Goal: Check status: Check status

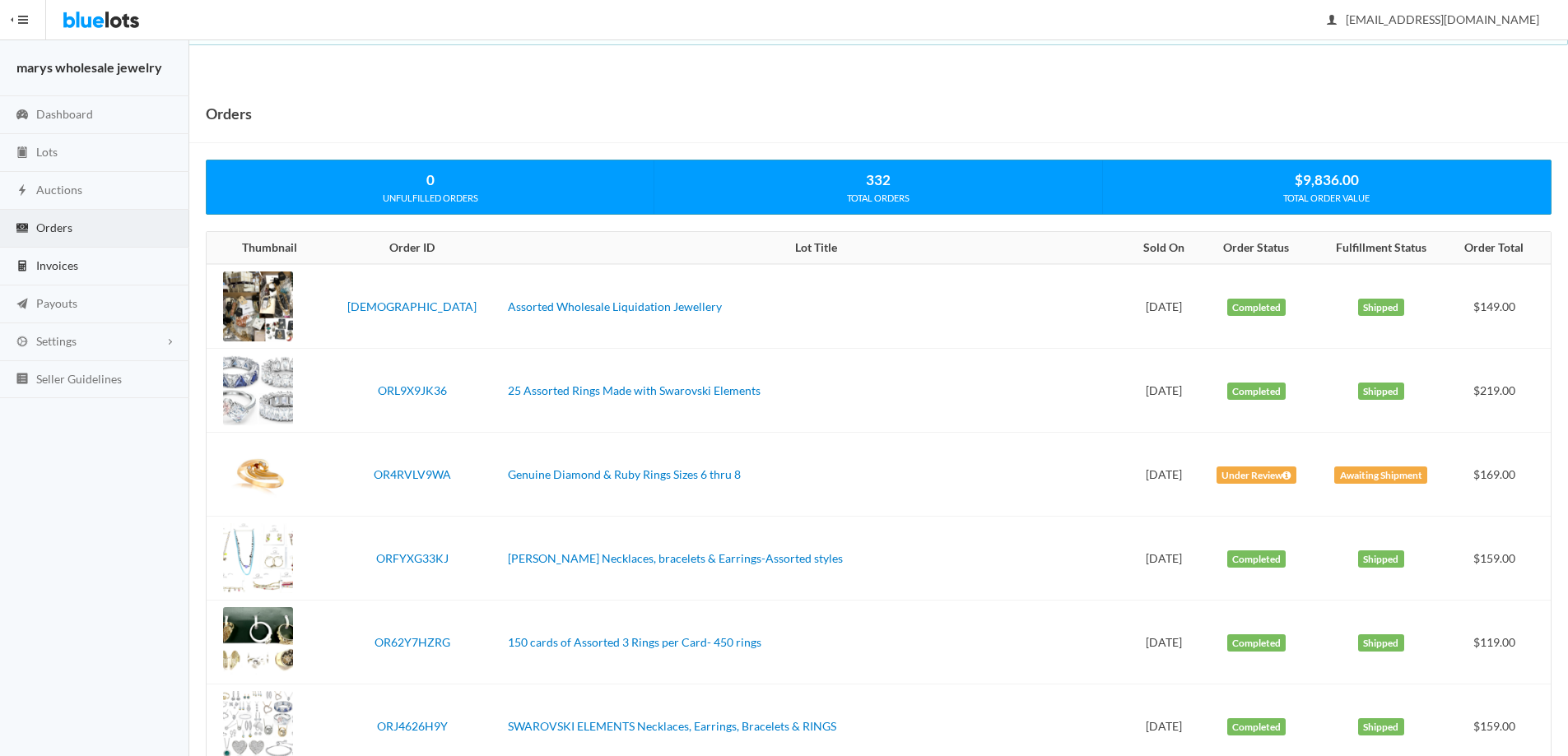
click at [66, 264] on span "Invoices" at bounding box center [57, 265] width 42 height 14
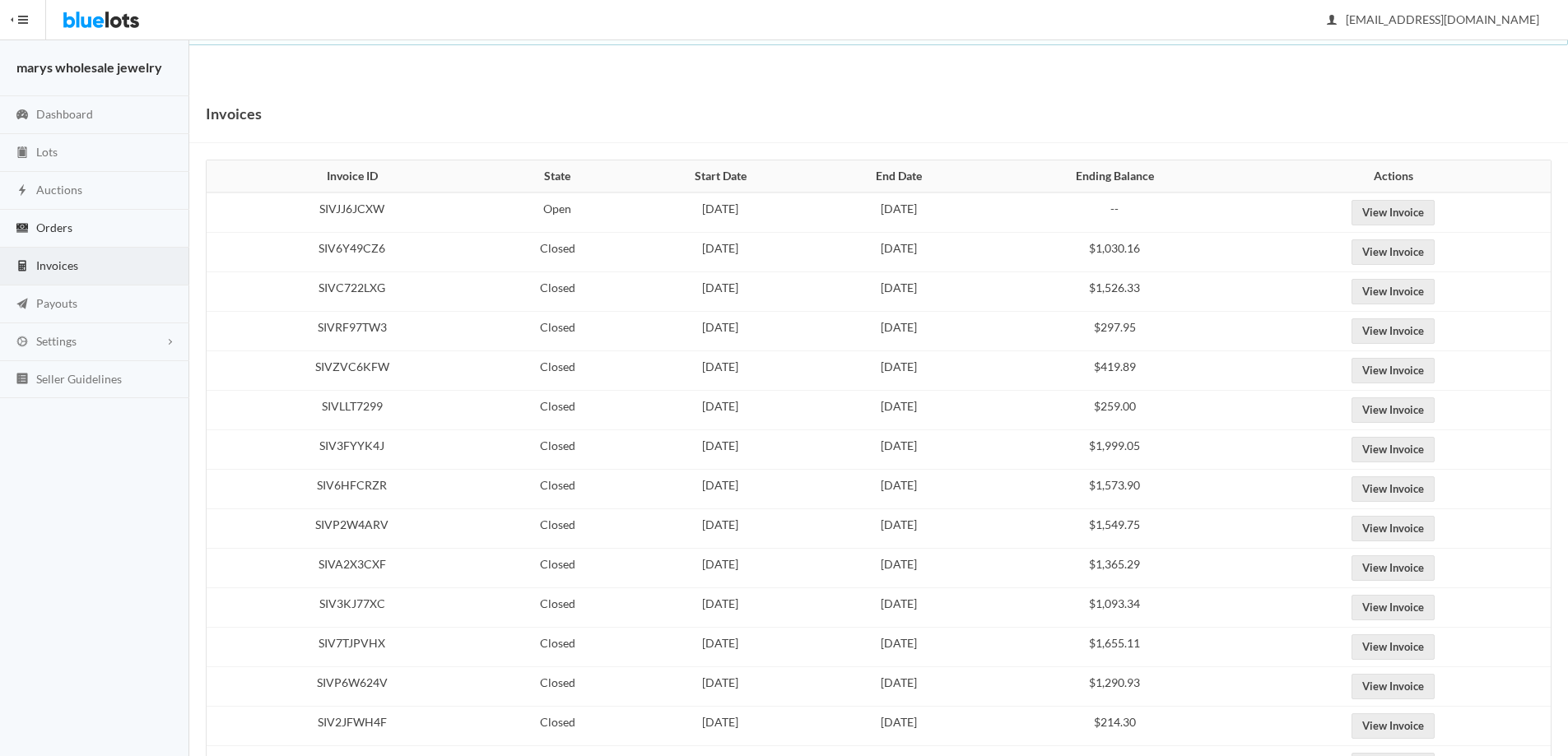
click at [63, 232] on span "Orders" at bounding box center [54, 228] width 36 height 14
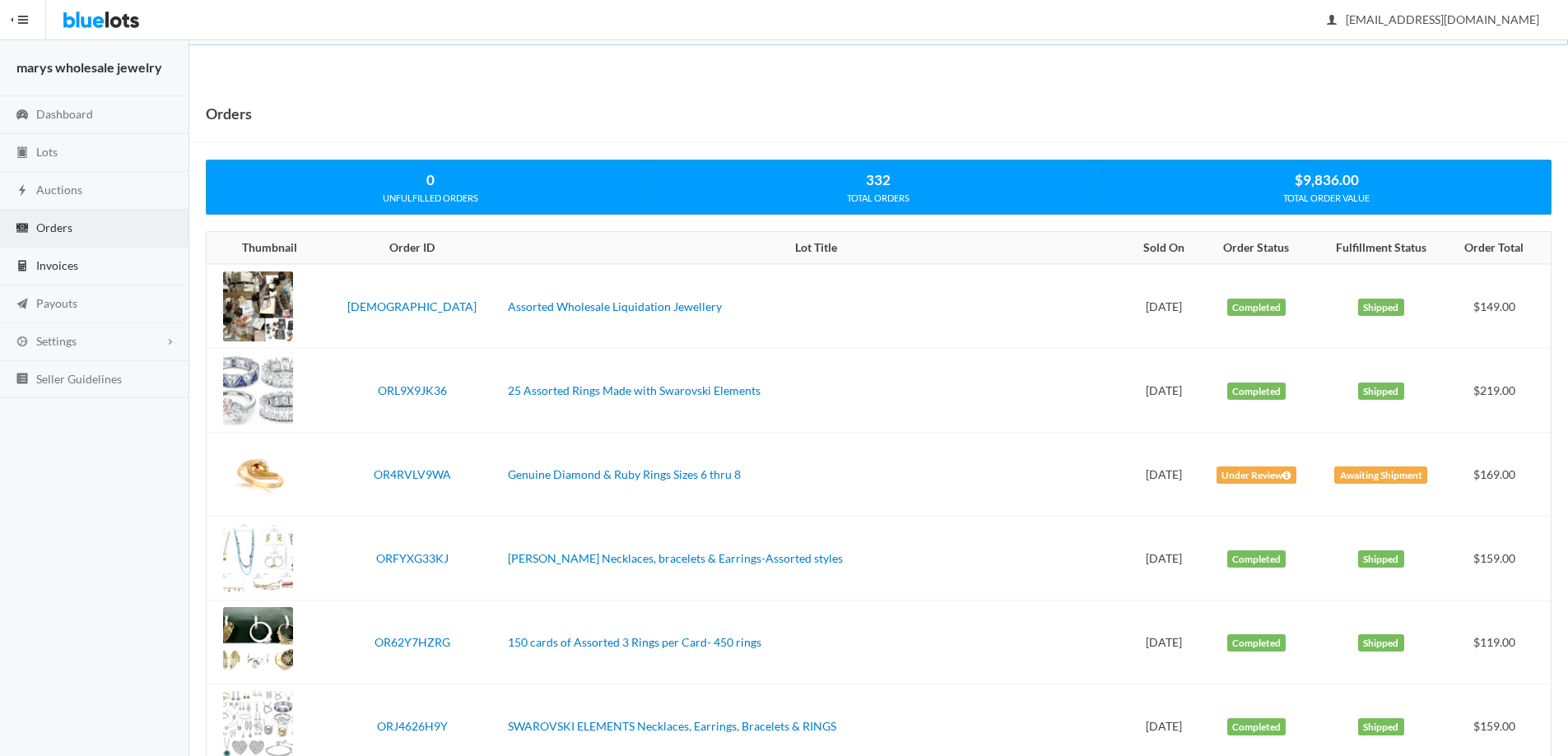
click at [58, 265] on span "Invoices" at bounding box center [57, 265] width 42 height 14
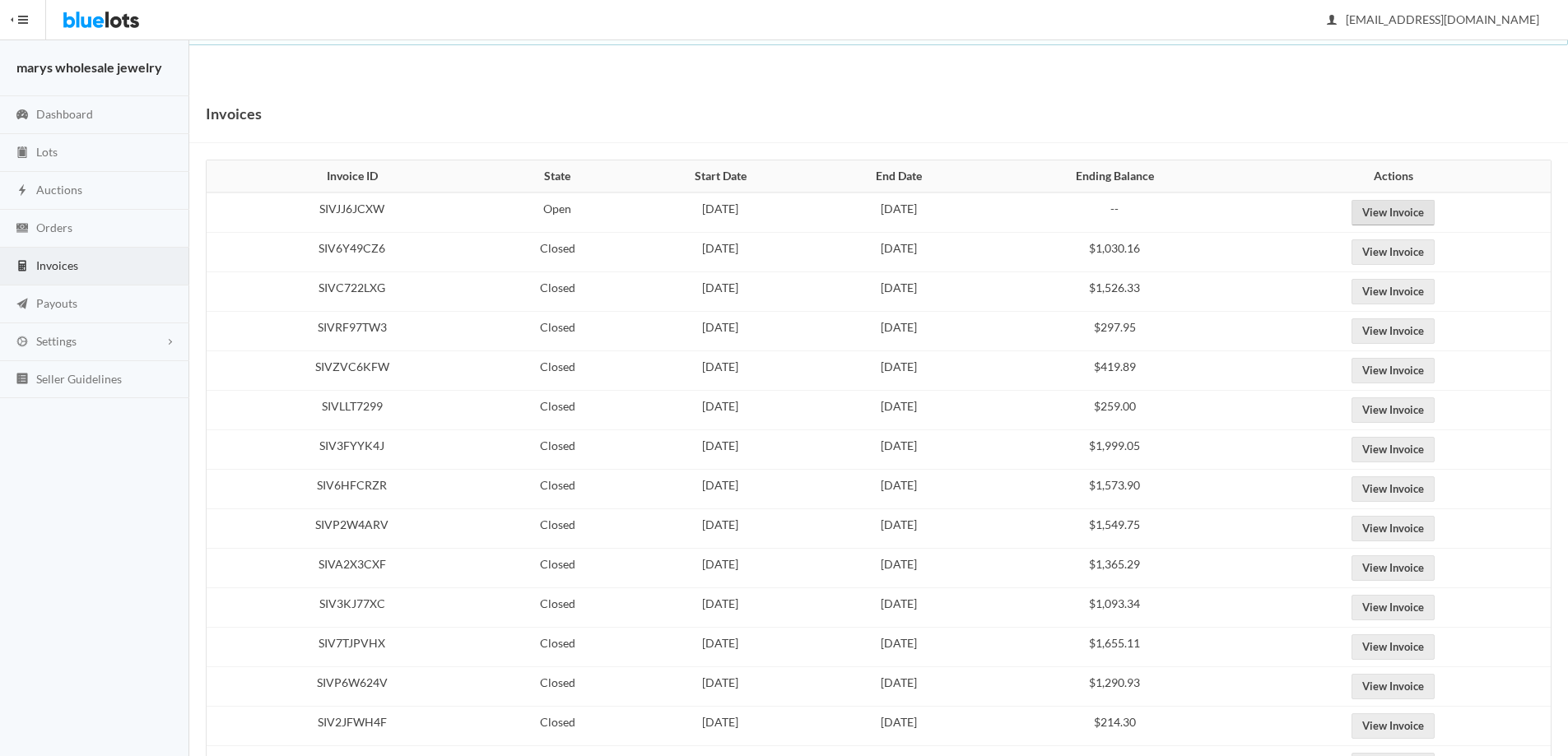
click at [1417, 208] on link "View Invoice" at bounding box center [1393, 212] width 83 height 26
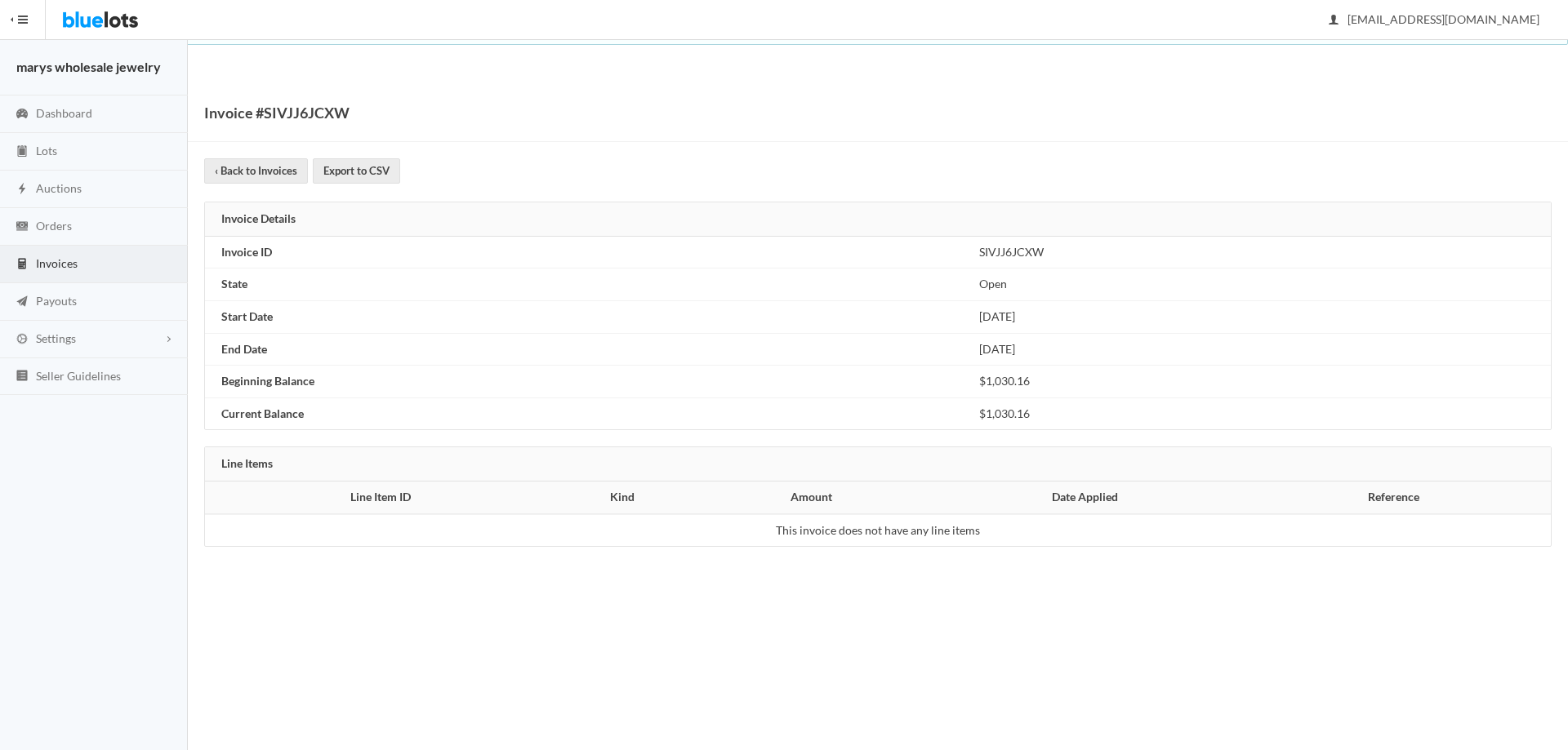
click at [49, 265] on span "Invoices" at bounding box center [56, 263] width 41 height 14
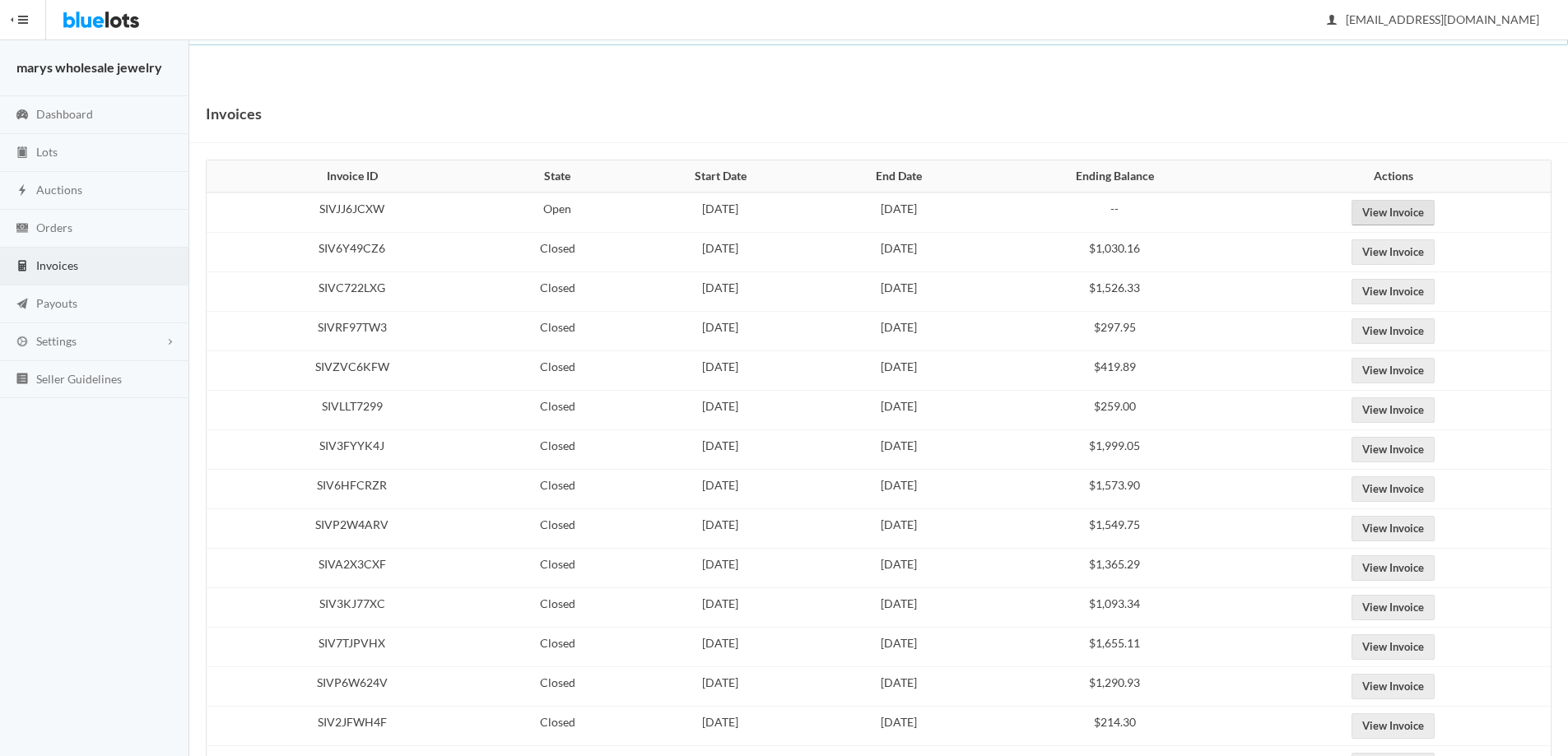
click at [1432, 216] on link "View Invoice" at bounding box center [1393, 212] width 83 height 26
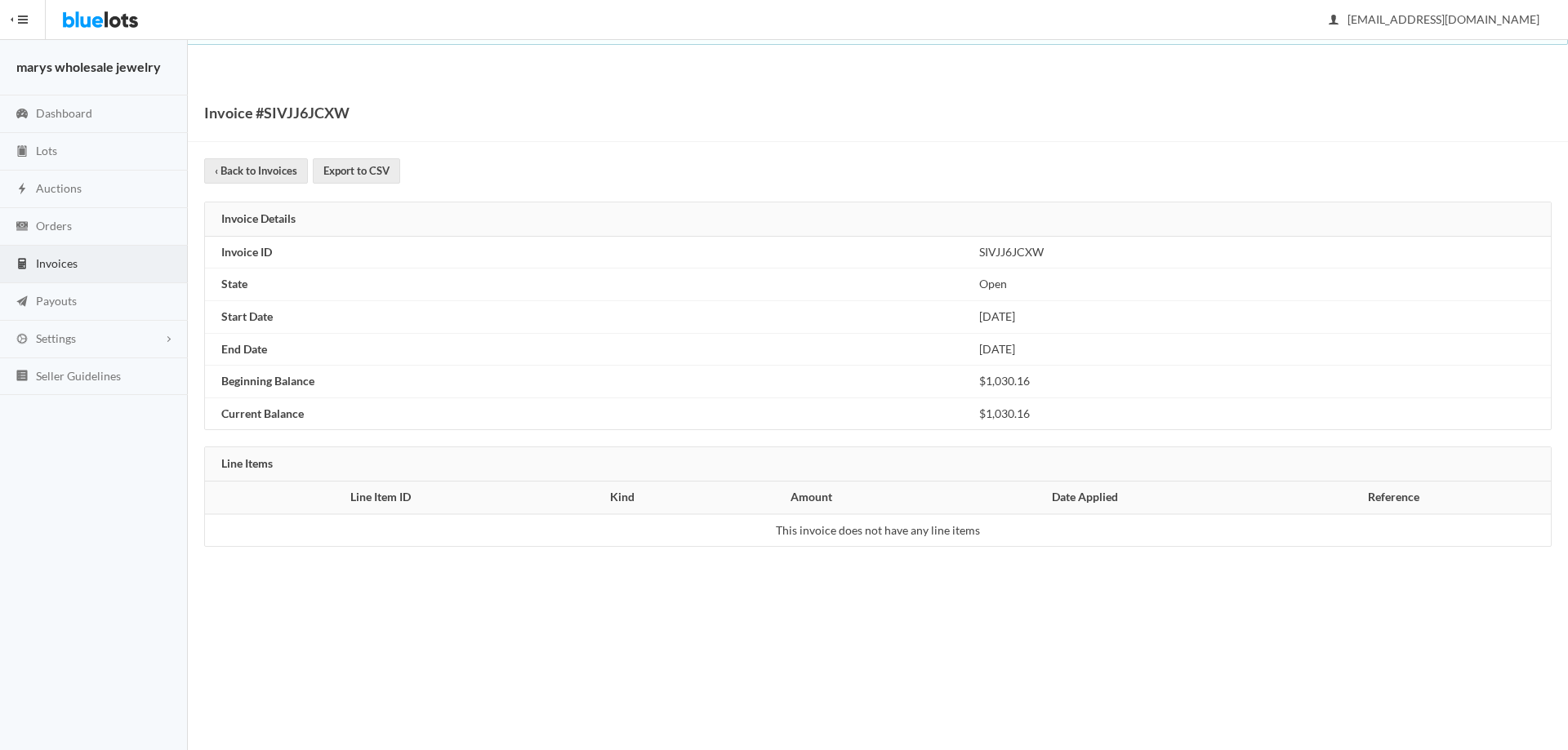
click at [36, 260] on span "Invoices" at bounding box center [56, 263] width 41 height 14
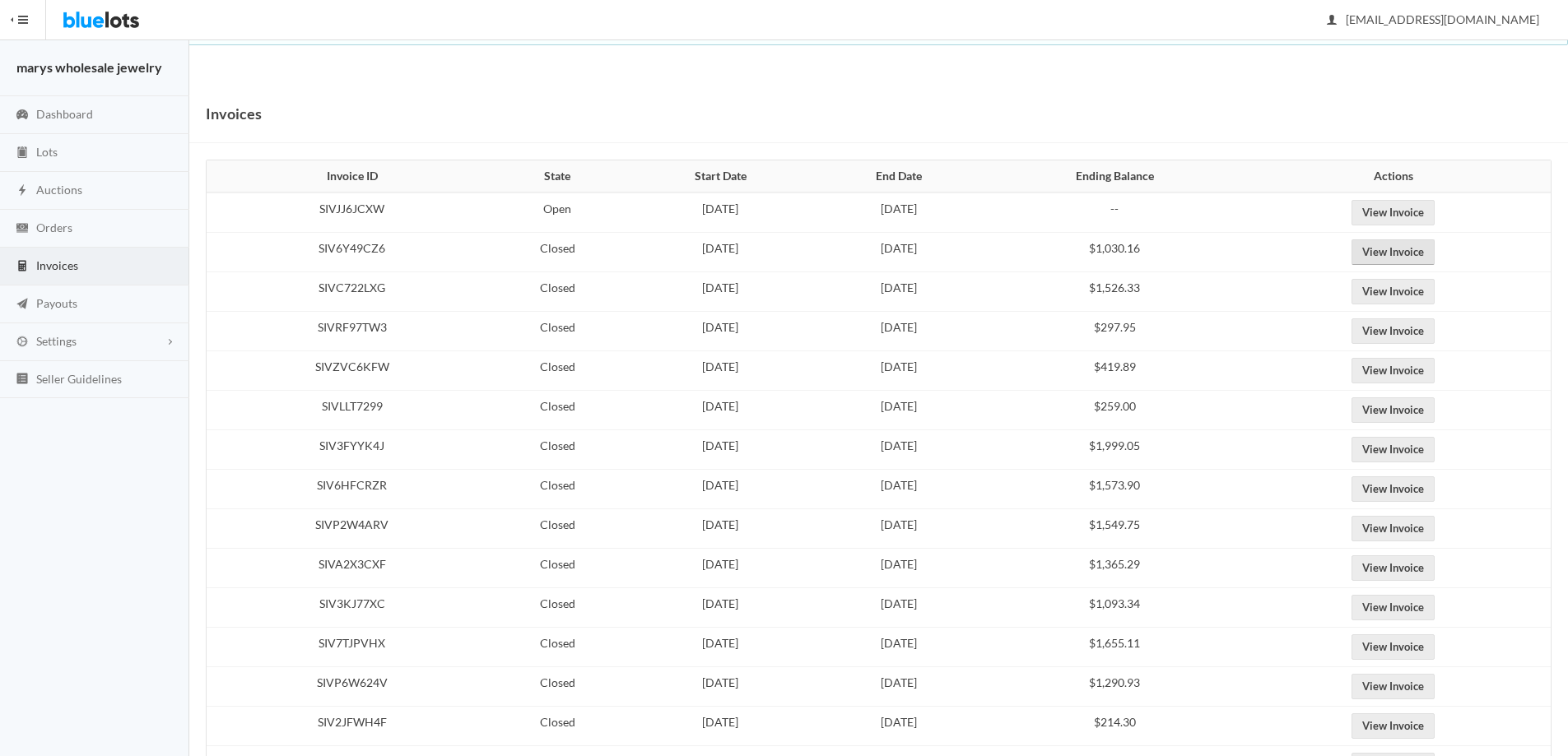
click at [1411, 253] on link "View Invoice" at bounding box center [1393, 251] width 83 height 26
click at [57, 222] on span "Orders" at bounding box center [54, 228] width 36 height 14
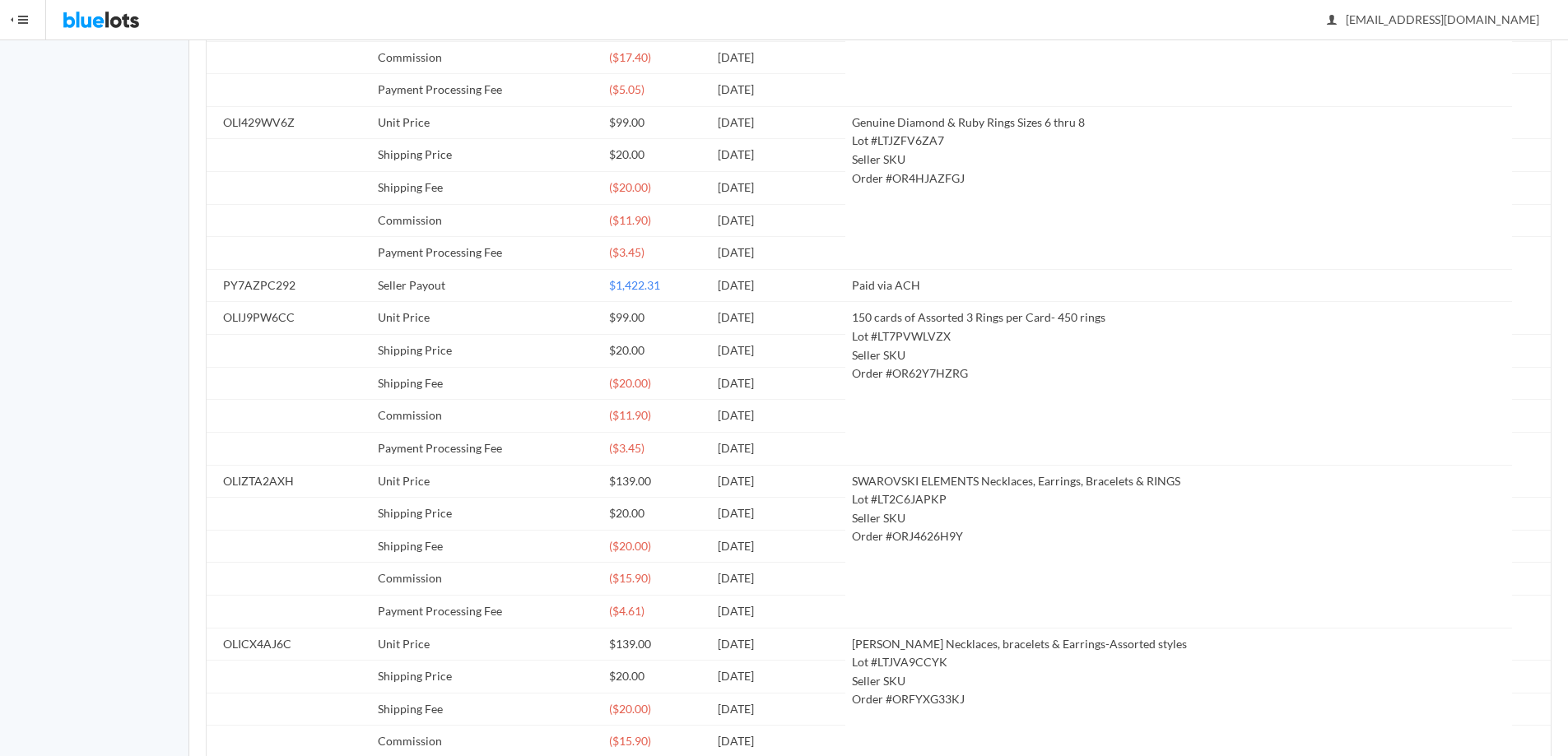
scroll to position [1133, 0]
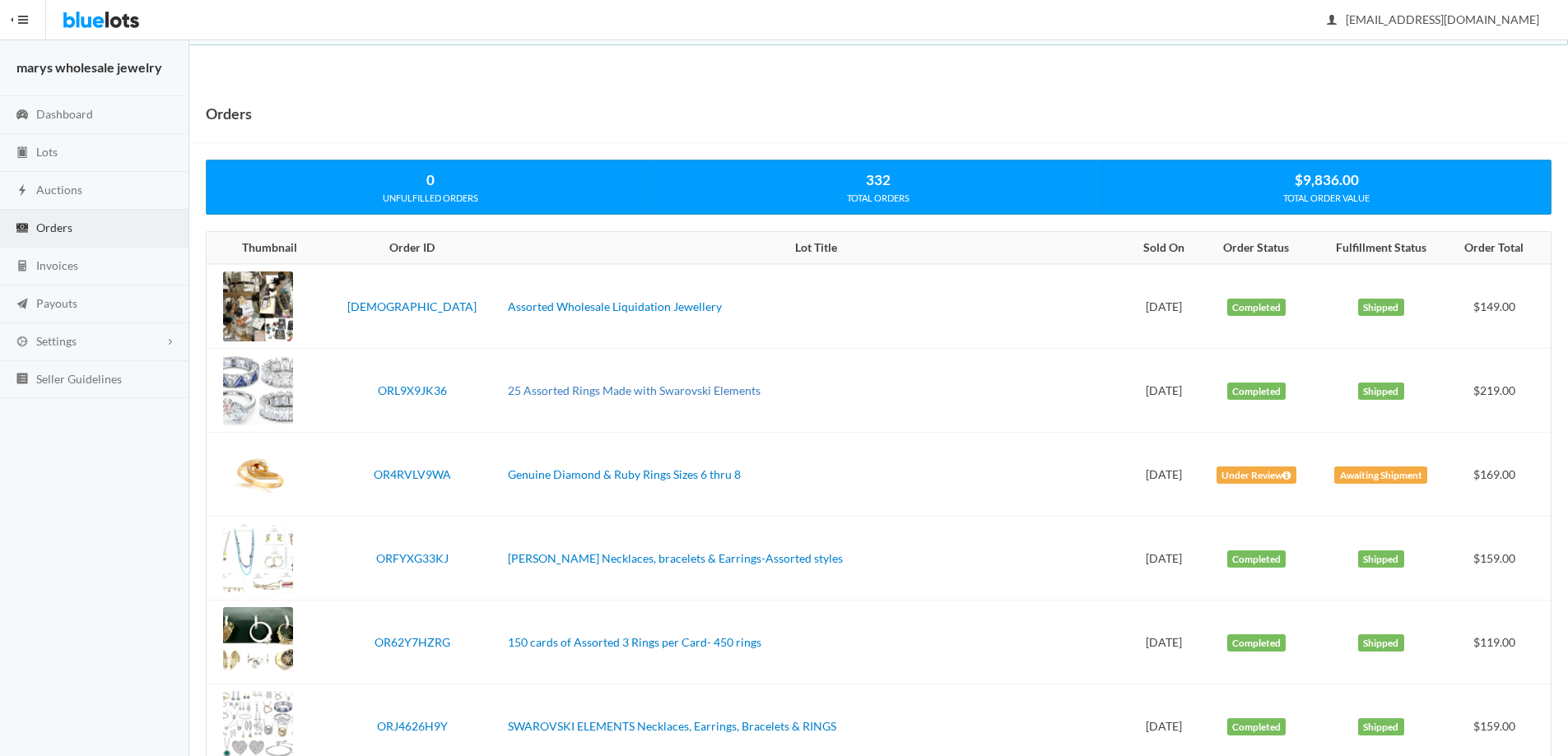
click at [625, 390] on link "25 Assorted Rings Made with Swarovski Elements" at bounding box center [634, 390] width 252 height 14
click at [540, 557] on link "Ivory Ella Necklaces, bracelets & Earrings-Assorted styles" at bounding box center [674, 558] width 335 height 14
click at [651, 643] on link "150 cards of Assorted 3 Rings per Card- 450 rings" at bounding box center [634, 642] width 253 height 14
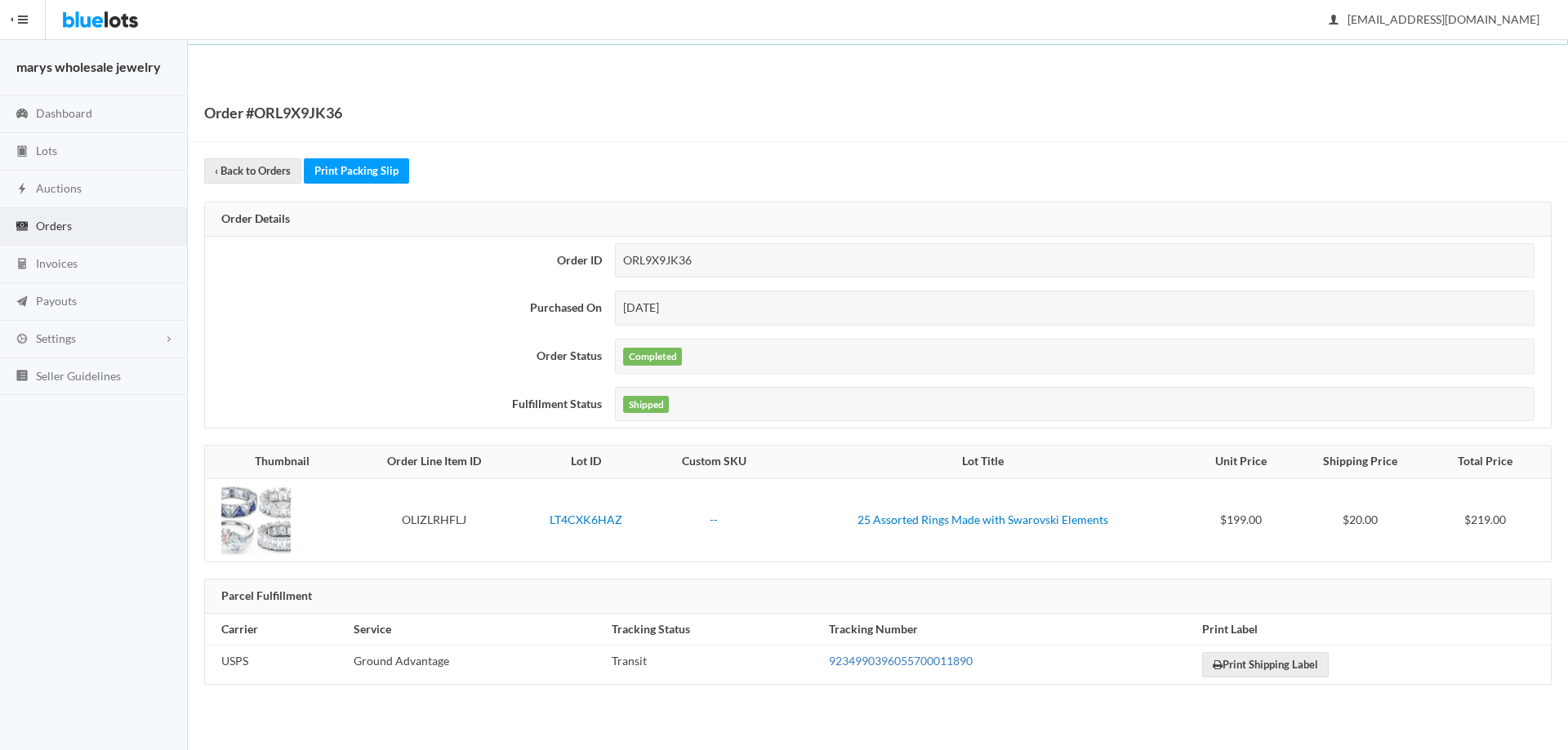
click at [930, 657] on link "9234990396055700011890" at bounding box center [901, 661] width 144 height 14
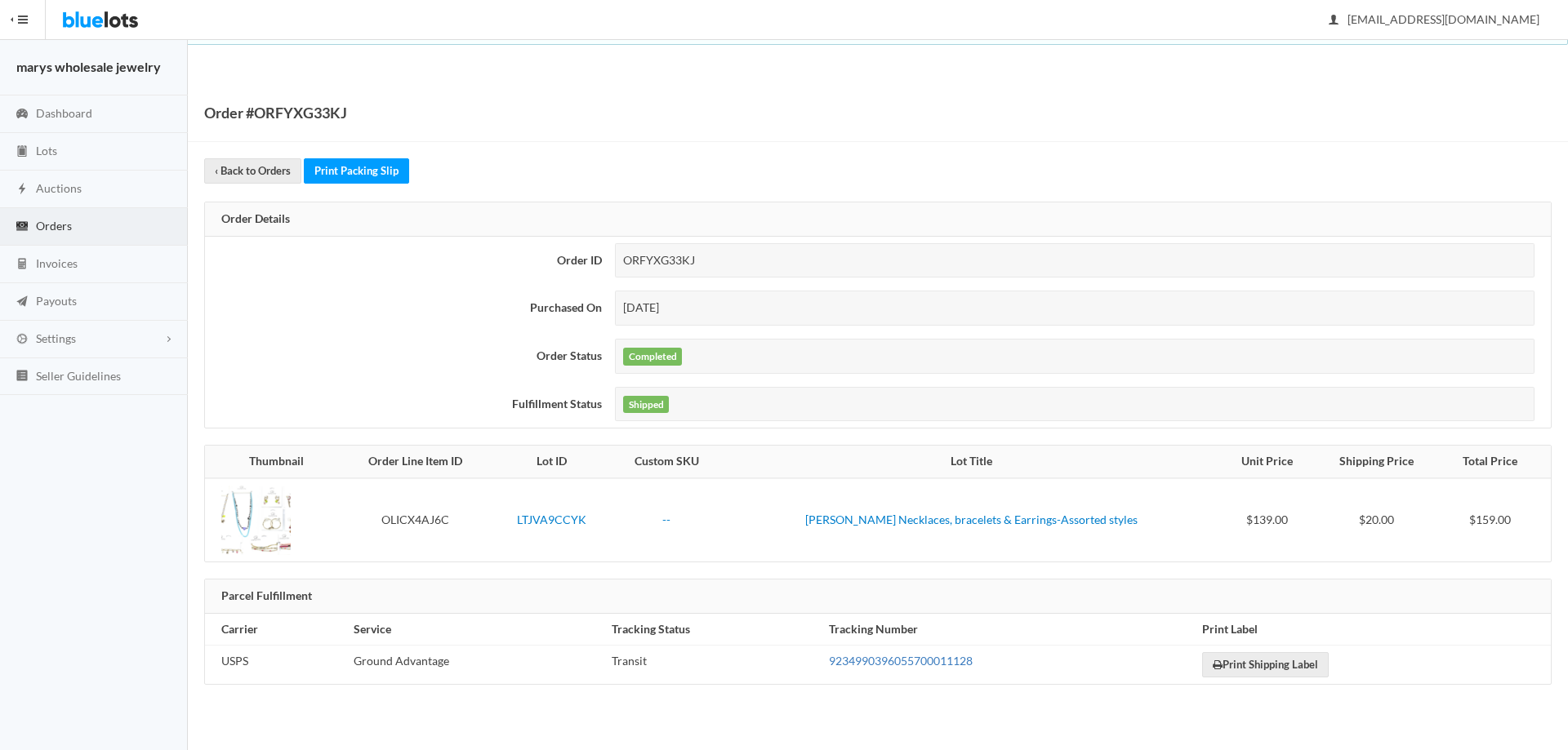
click at [946, 662] on link "9234990396055700011128" at bounding box center [901, 661] width 144 height 14
